Goal: Navigation & Orientation: Find specific page/section

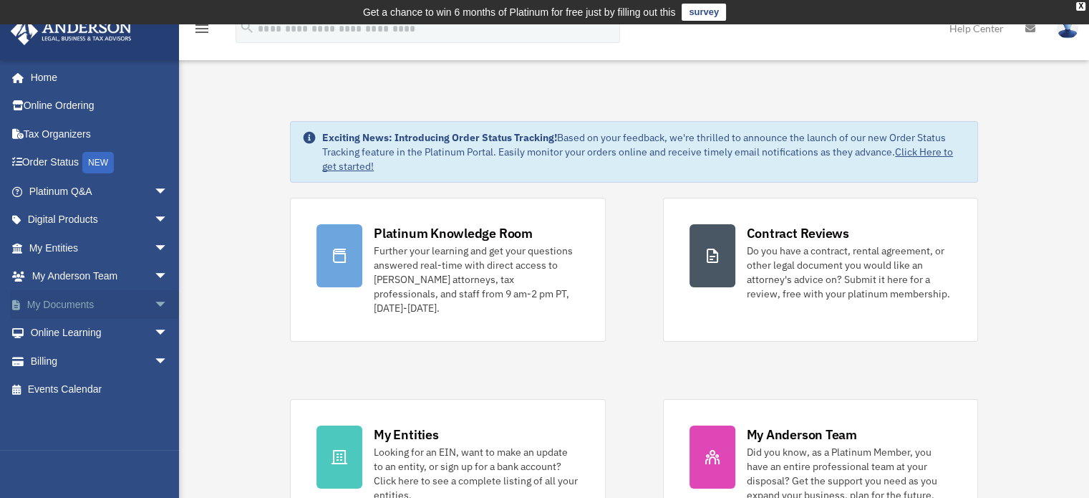
click at [154, 298] on span "arrow_drop_down" at bounding box center [168, 304] width 29 height 29
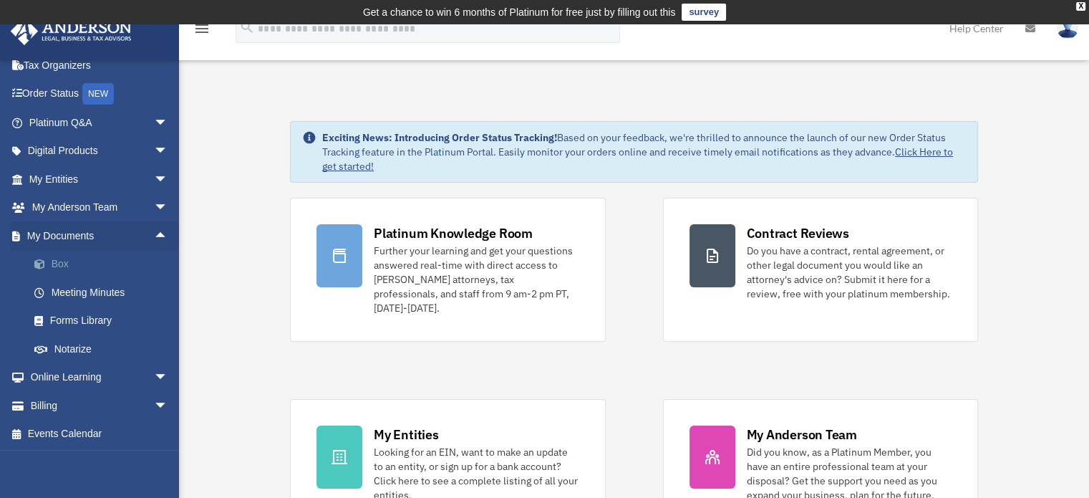
scroll to position [69, 0]
click at [97, 259] on link "Box" at bounding box center [105, 263] width 170 height 29
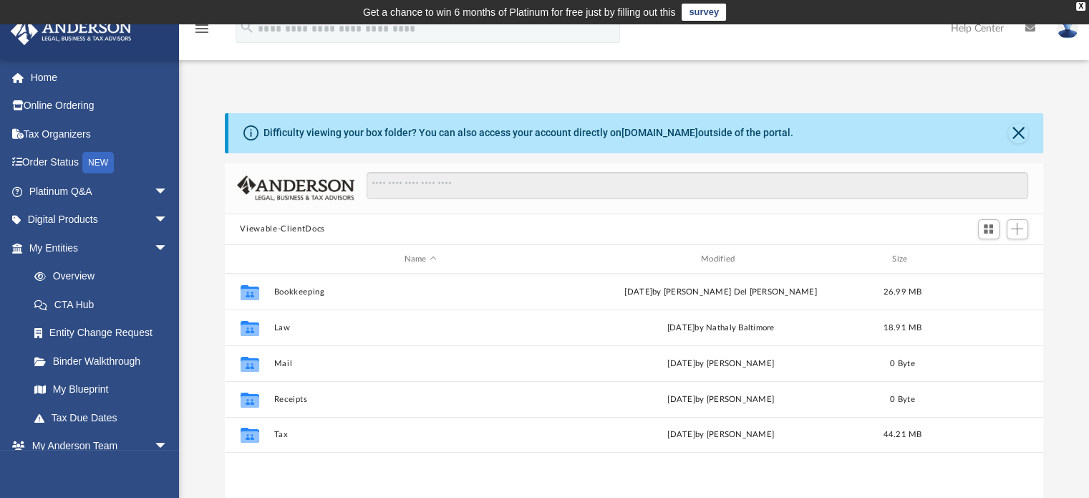
scroll to position [314, 808]
click at [95, 413] on link "Tax Due Dates" at bounding box center [105, 417] width 170 height 29
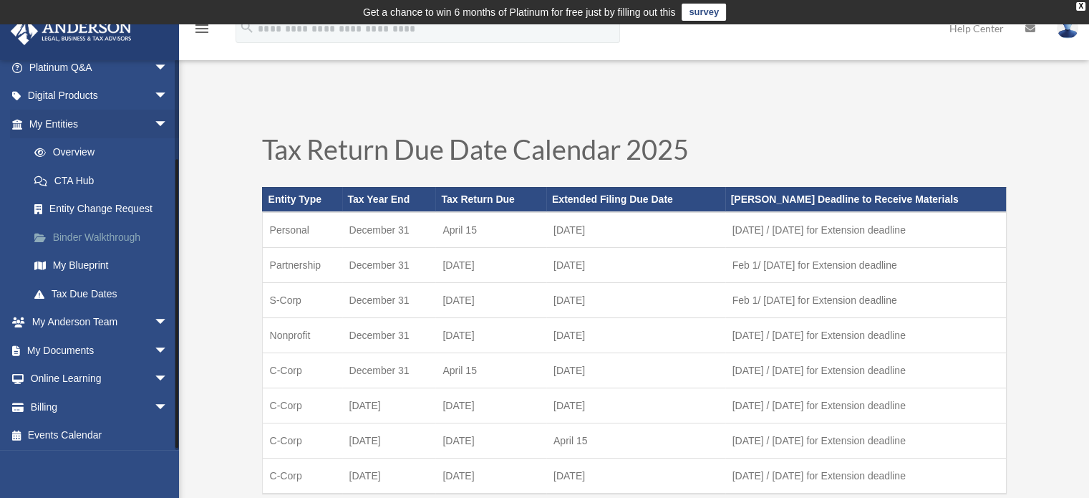
scroll to position [125, 0]
click at [97, 352] on link "My Documents arrow_drop_down" at bounding box center [100, 348] width 180 height 29
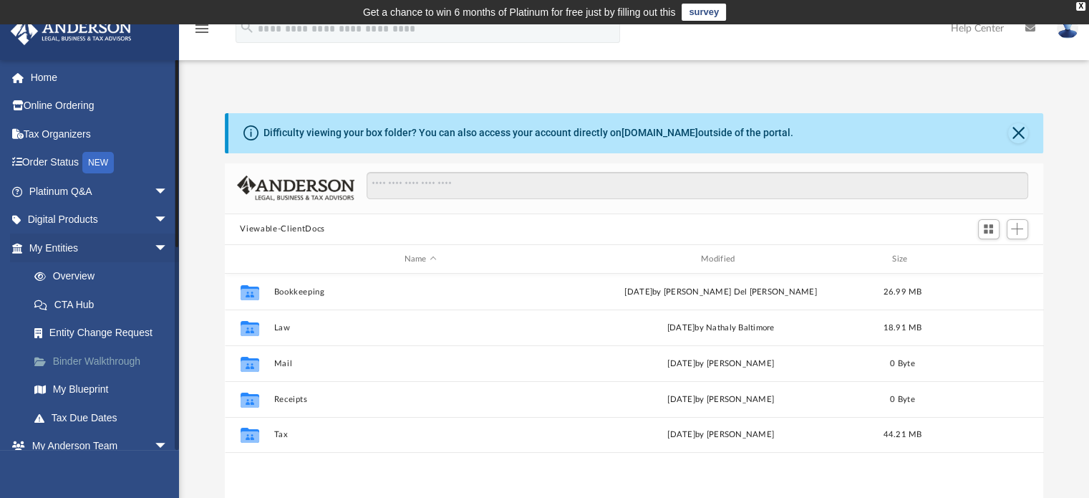
click at [93, 356] on link "Binder Walkthrough" at bounding box center [105, 361] width 170 height 29
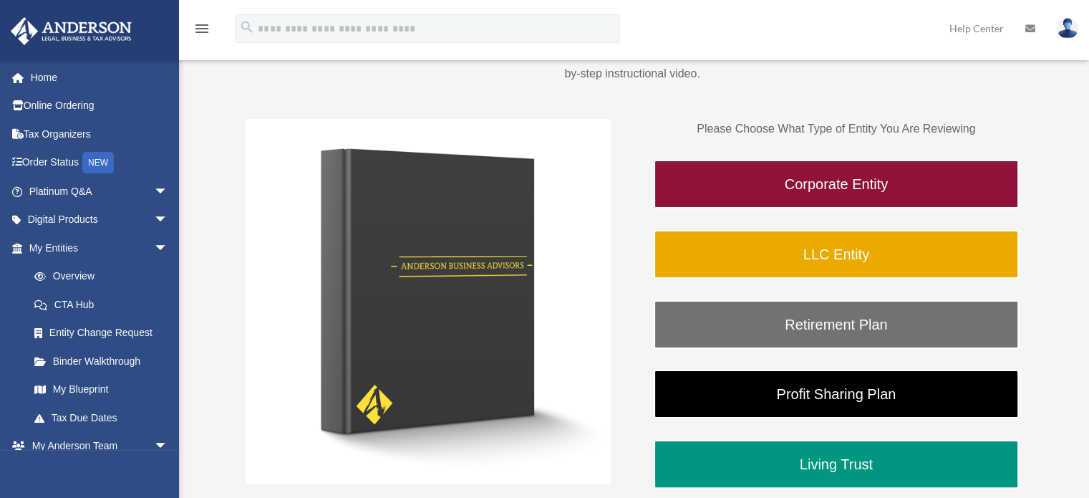
scroll to position [199, 0]
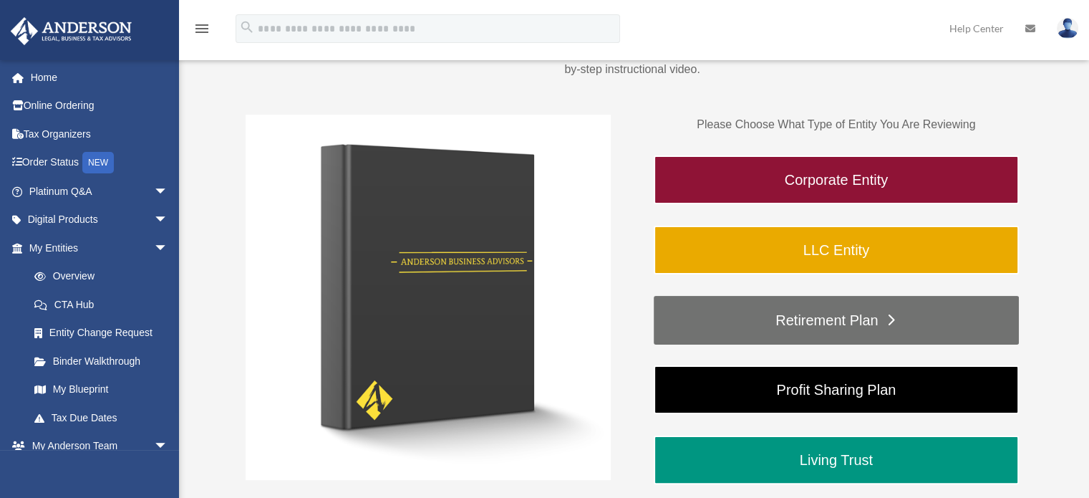
click at [819, 314] on link "Retirement Plan" at bounding box center [836, 320] width 365 height 49
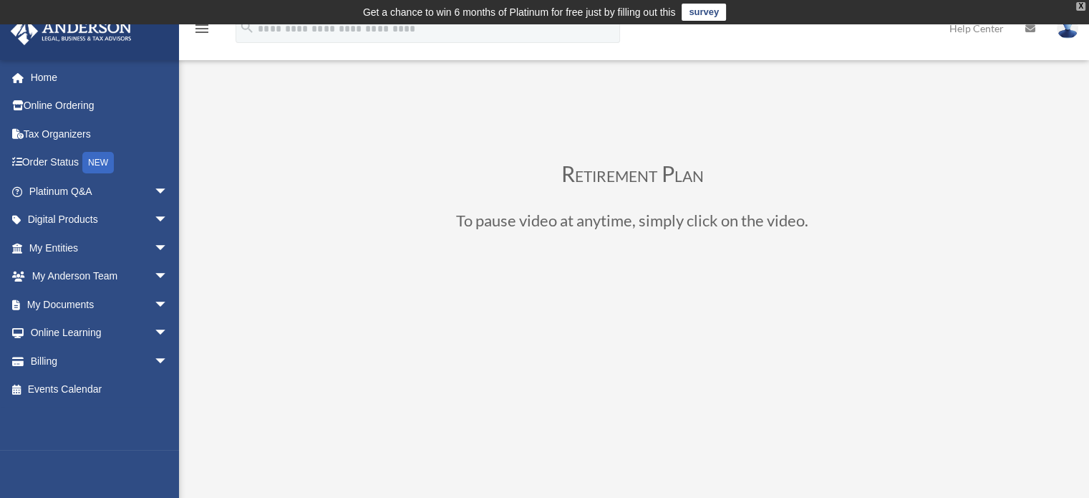
click at [1083, 3] on div "X" at bounding box center [1080, 6] width 9 height 9
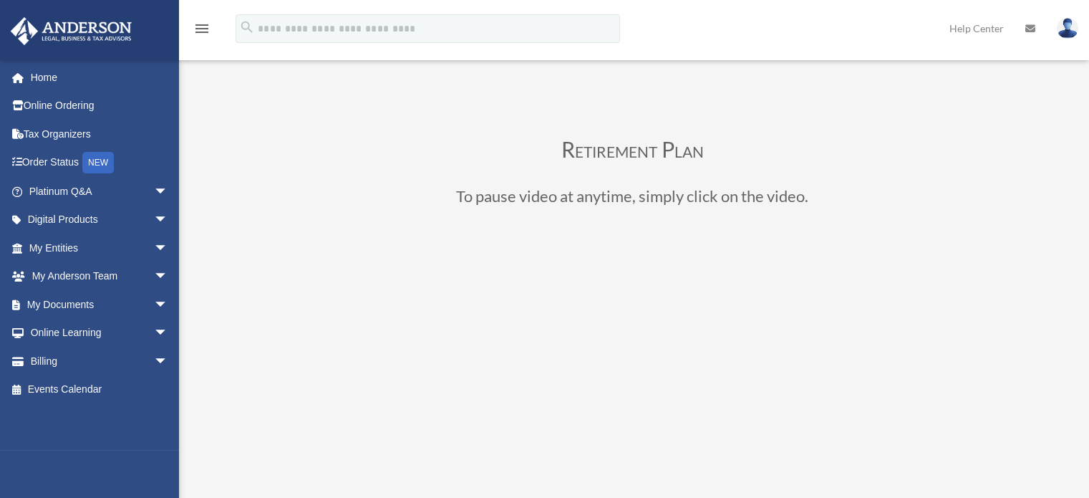
click at [200, 26] on icon "menu" at bounding box center [201, 28] width 17 height 17
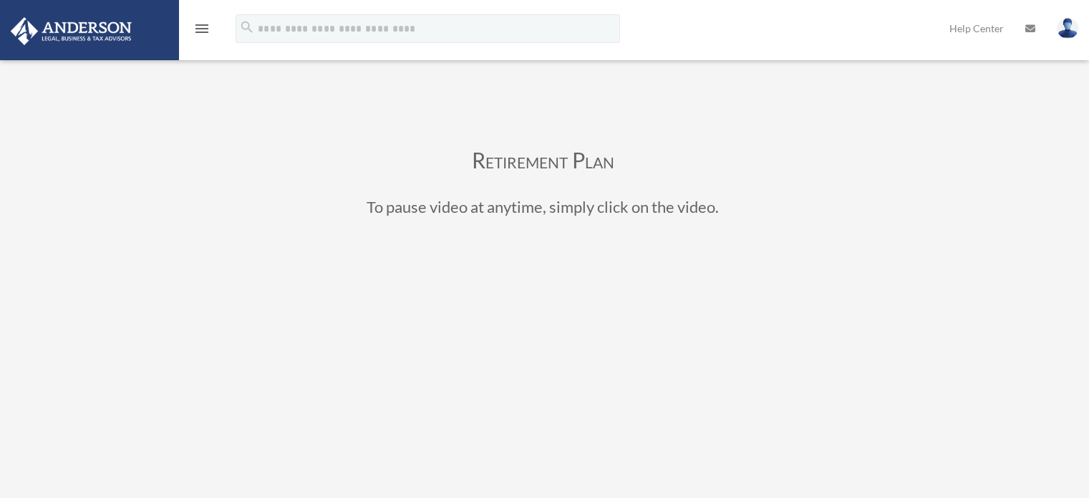
click at [200, 26] on icon "menu" at bounding box center [201, 28] width 17 height 17
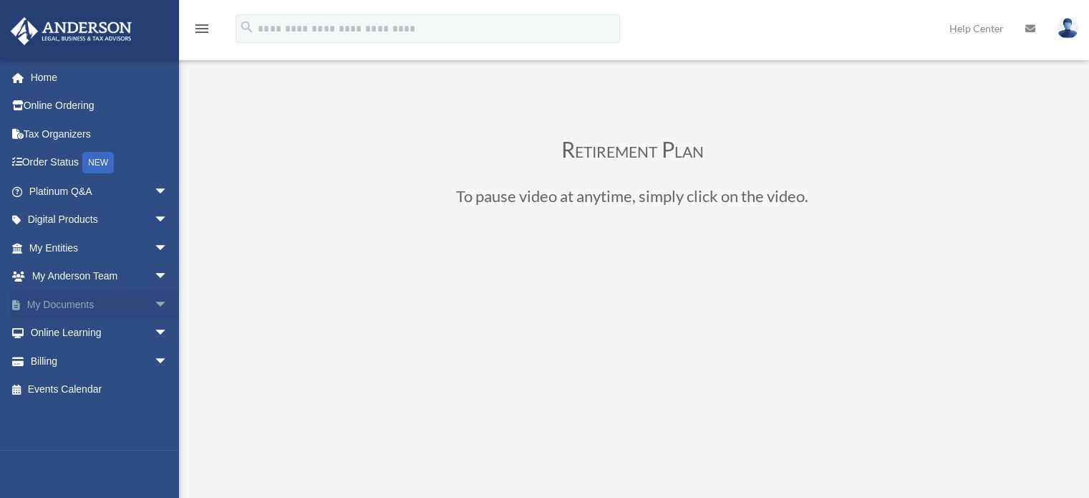
click at [118, 299] on link "My Documents arrow_drop_down" at bounding box center [100, 304] width 180 height 29
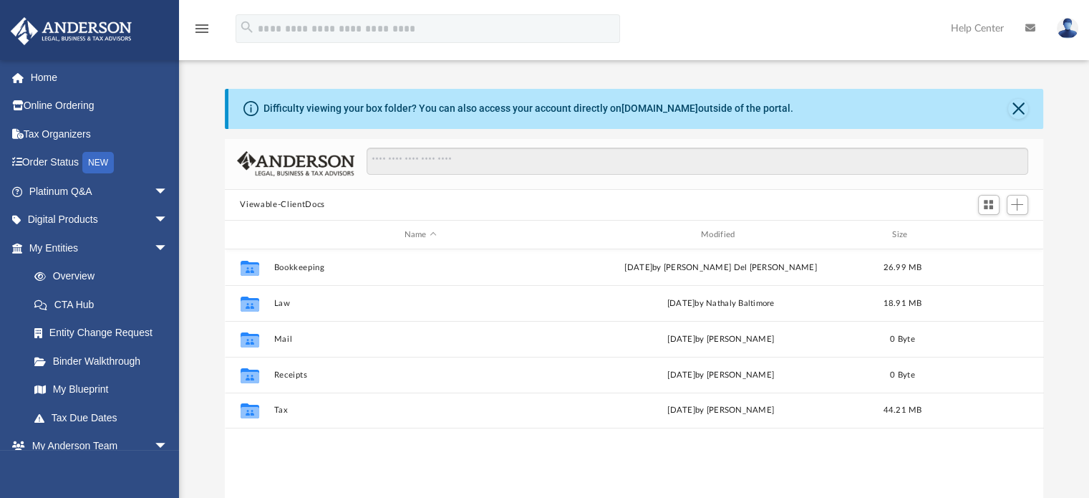
scroll to position [314, 808]
click at [120, 362] on link "Binder Walkthrough" at bounding box center [105, 361] width 170 height 29
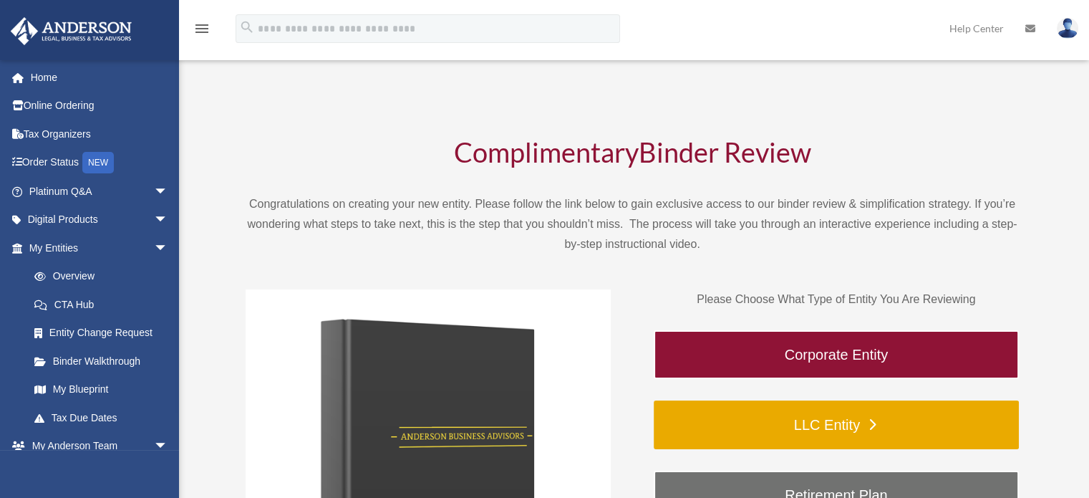
click at [880, 423] on link "LLC Entity" at bounding box center [836, 424] width 365 height 49
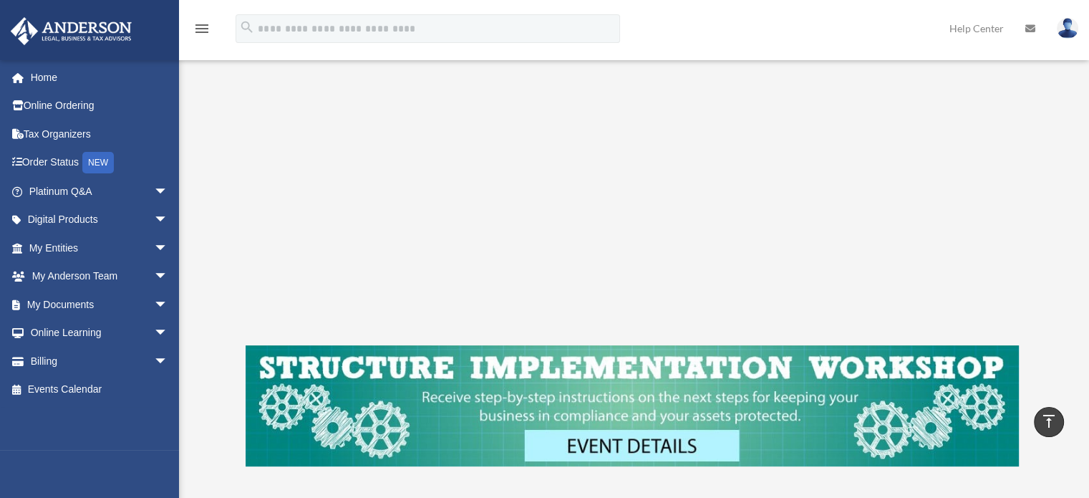
scroll to position [344, 0]
click at [624, 444] on img at bounding box center [632, 405] width 773 height 121
